Goal: Task Accomplishment & Management: Use online tool/utility

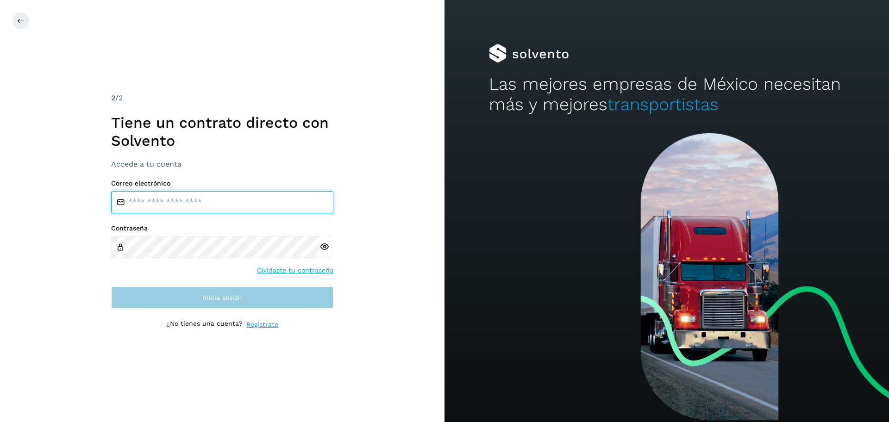
type input "**********"
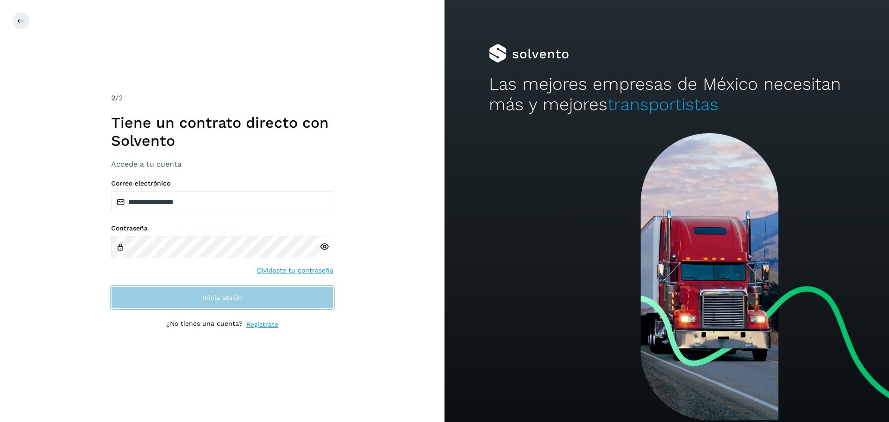
click at [217, 307] on button "Inicia sesión" at bounding box center [222, 298] width 222 height 22
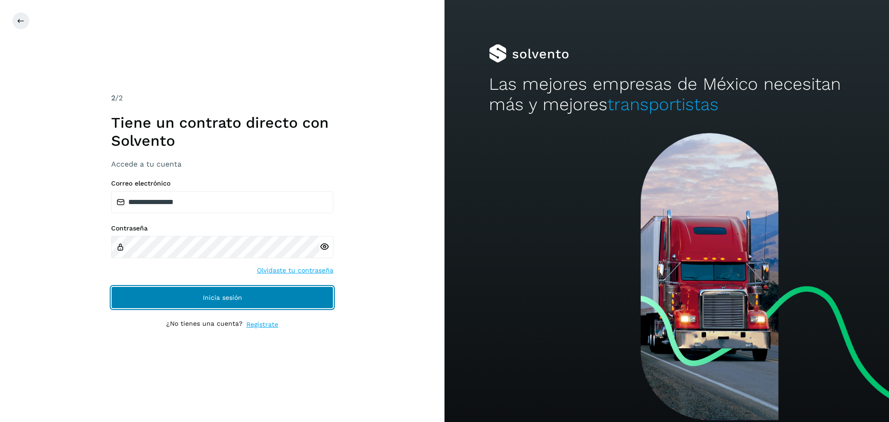
click at [188, 294] on button "Inicia sesión" at bounding box center [222, 298] width 222 height 22
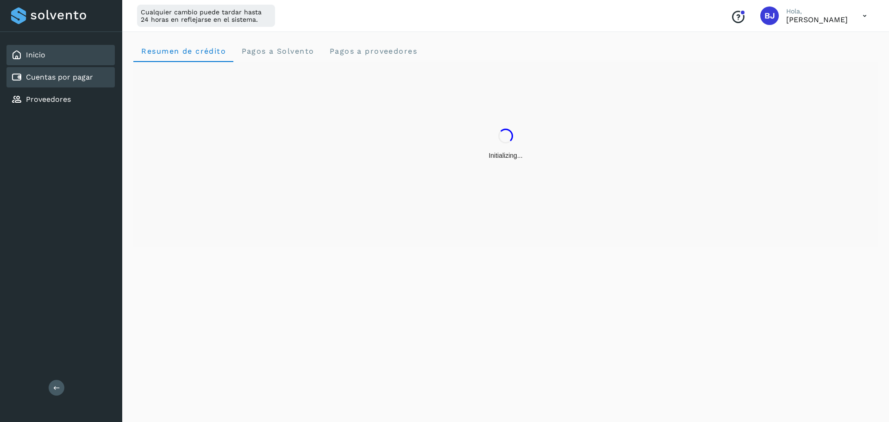
click at [78, 77] on link "Cuentas por pagar" at bounding box center [59, 77] width 67 height 9
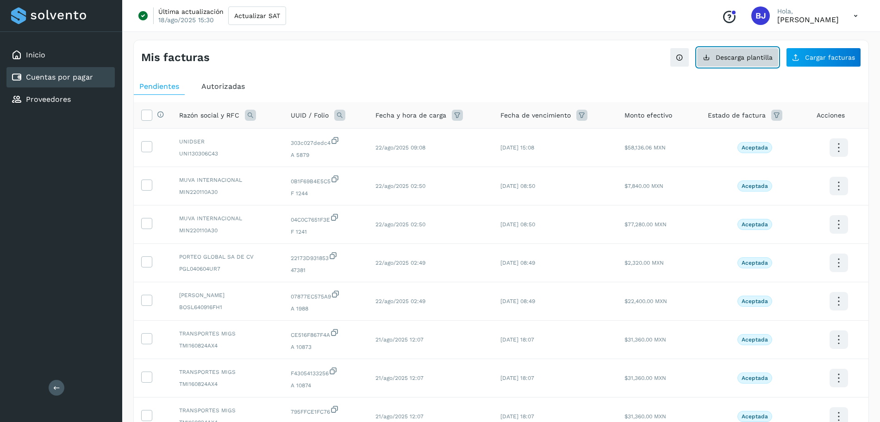
click at [722, 64] on button "Descarga plantilla" at bounding box center [738, 57] width 82 height 19
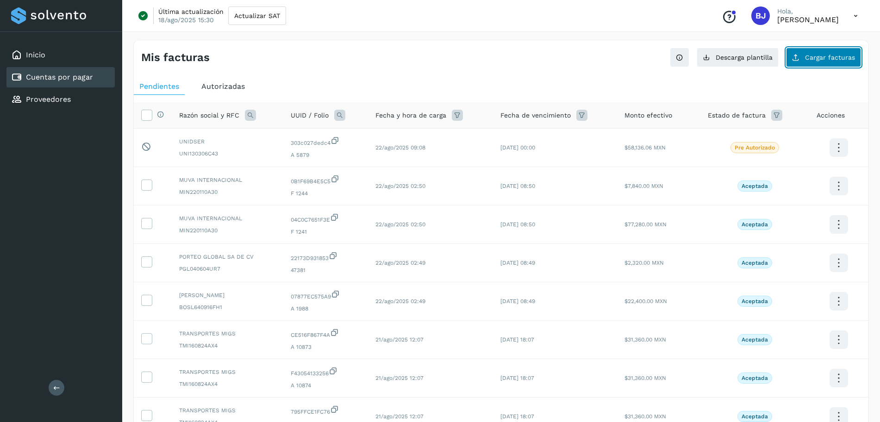
click at [827, 55] on span "Cargar facturas" at bounding box center [830, 57] width 50 height 6
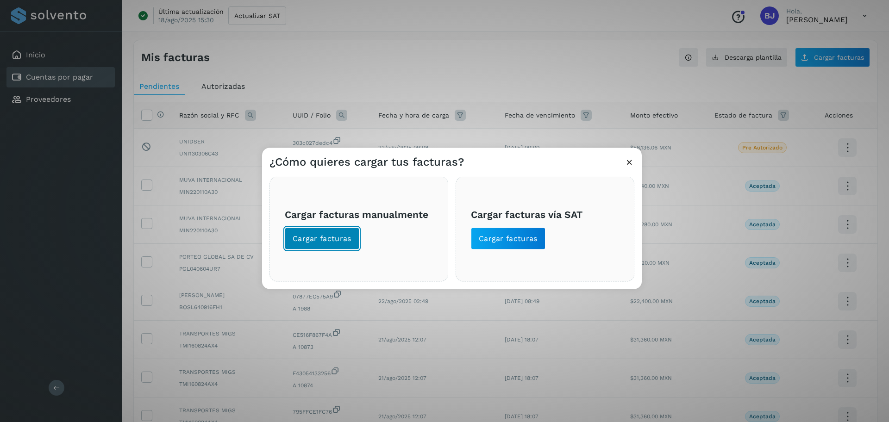
click at [323, 236] on span "Cargar facturas" at bounding box center [322, 239] width 59 height 10
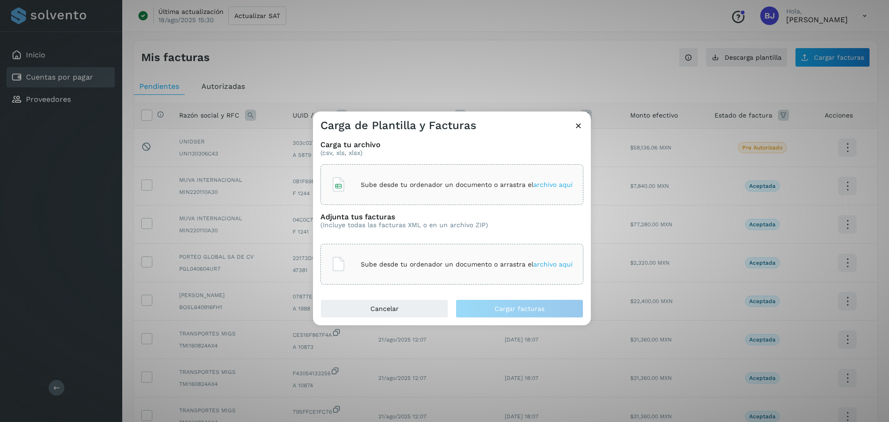
click at [359, 182] on div "Sube desde tu ordenador un documento o arrastra el archivo aquí" at bounding box center [452, 184] width 242 height 25
click at [369, 268] on p "Sube desde tu ordenador un documento o arrastra el archivo aquí" at bounding box center [467, 265] width 212 height 8
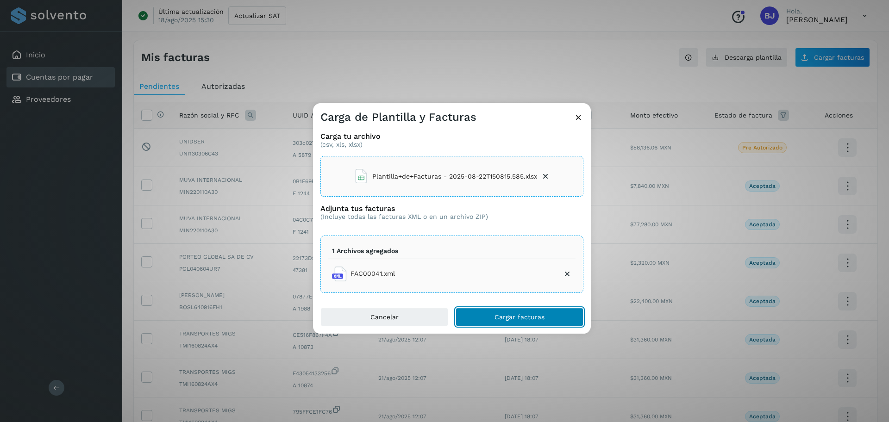
click at [508, 321] on button "Cargar facturas" at bounding box center [520, 317] width 128 height 19
